Goal: Information Seeking & Learning: Learn about a topic

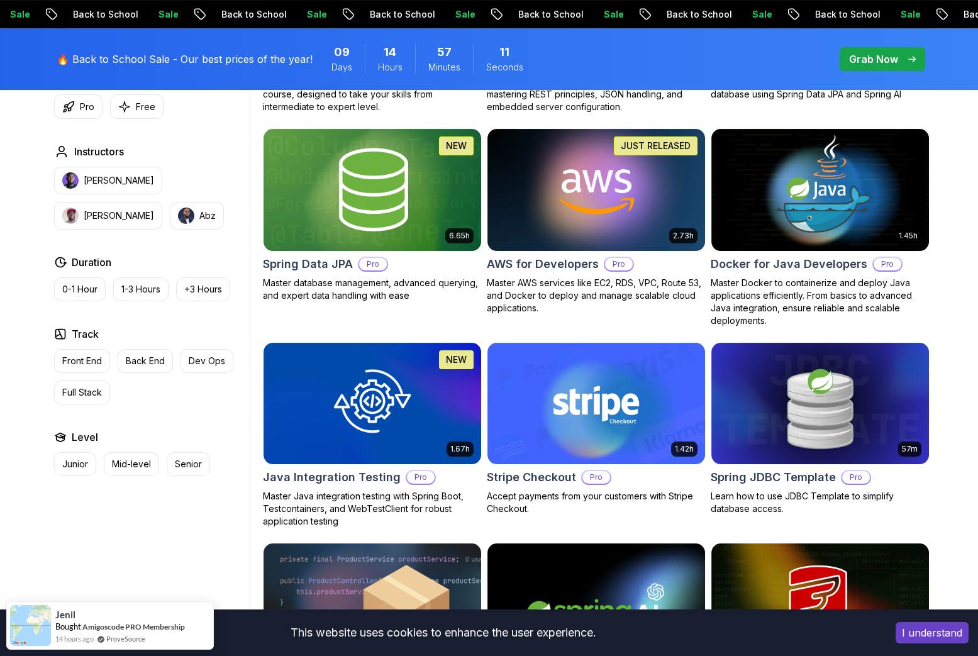
scroll to position [566, 0]
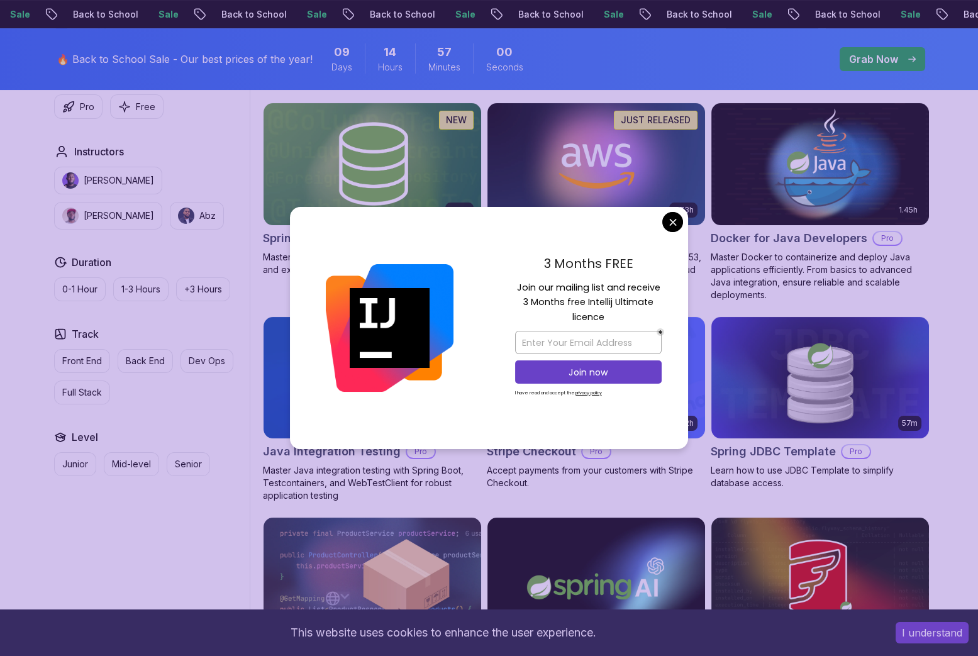
click at [673, 219] on body "Sale Back to School Sale Back to School Sale Back to School Sale Back to School…" at bounding box center [489, 505] width 978 height 2143
click at [673, 219] on img at bounding box center [596, 164] width 218 height 122
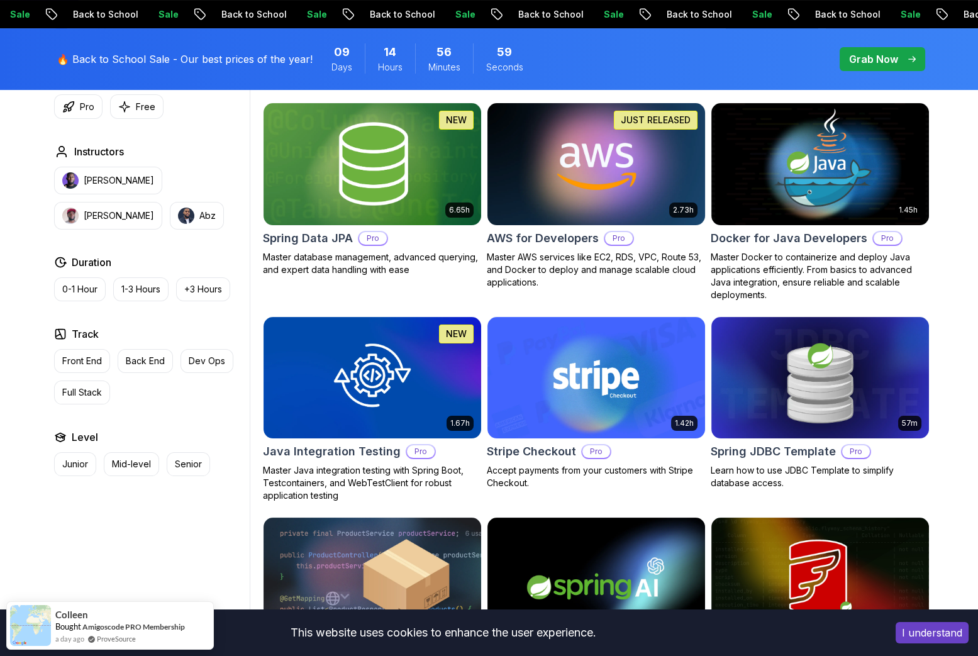
scroll to position [943, 0]
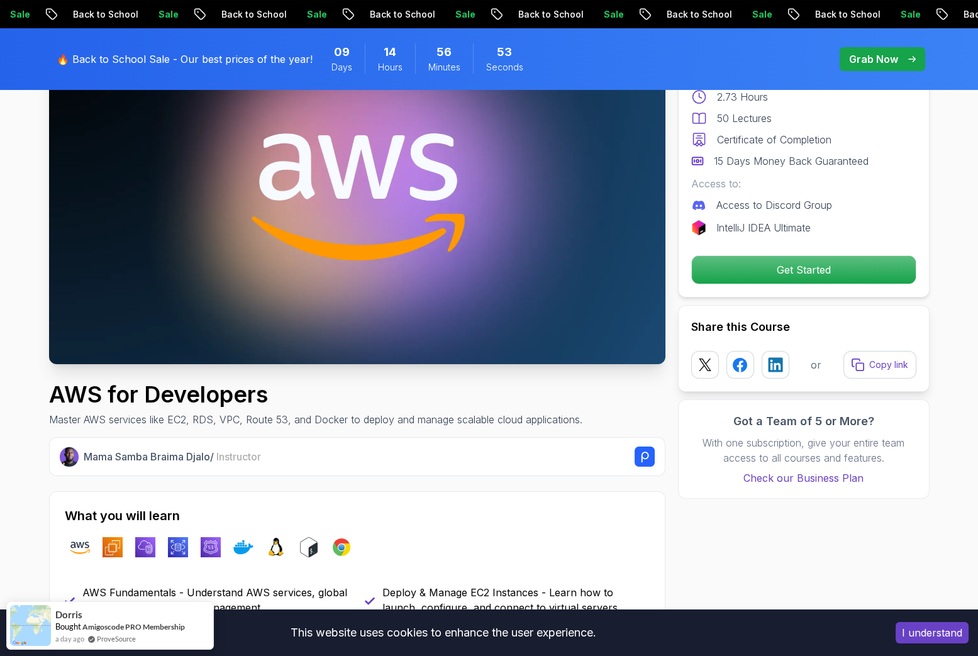
scroll to position [251, 0]
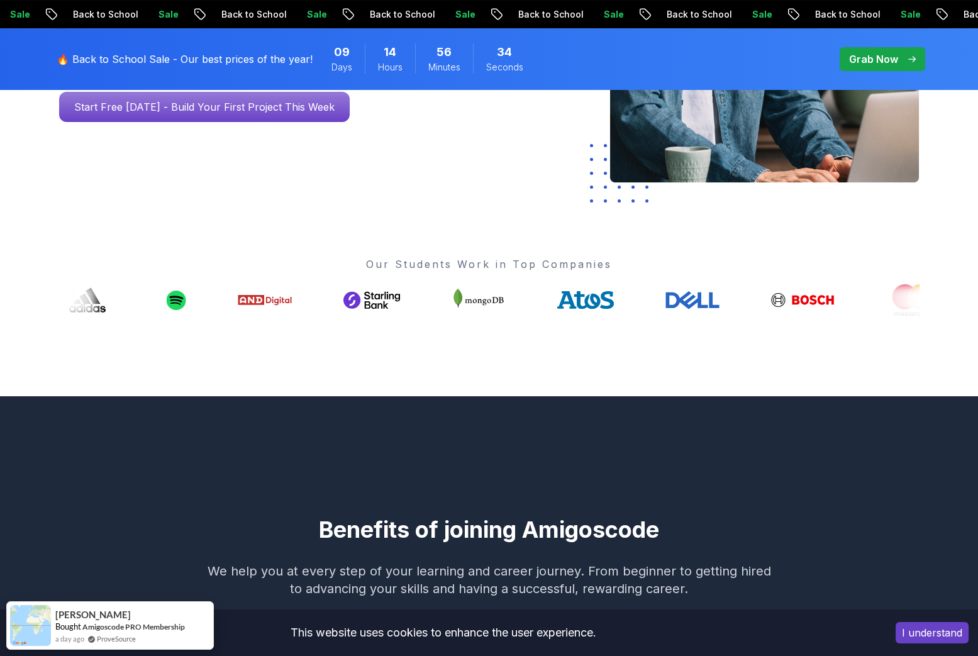
scroll to position [377, 0]
